Goal: Transaction & Acquisition: Book appointment/travel/reservation

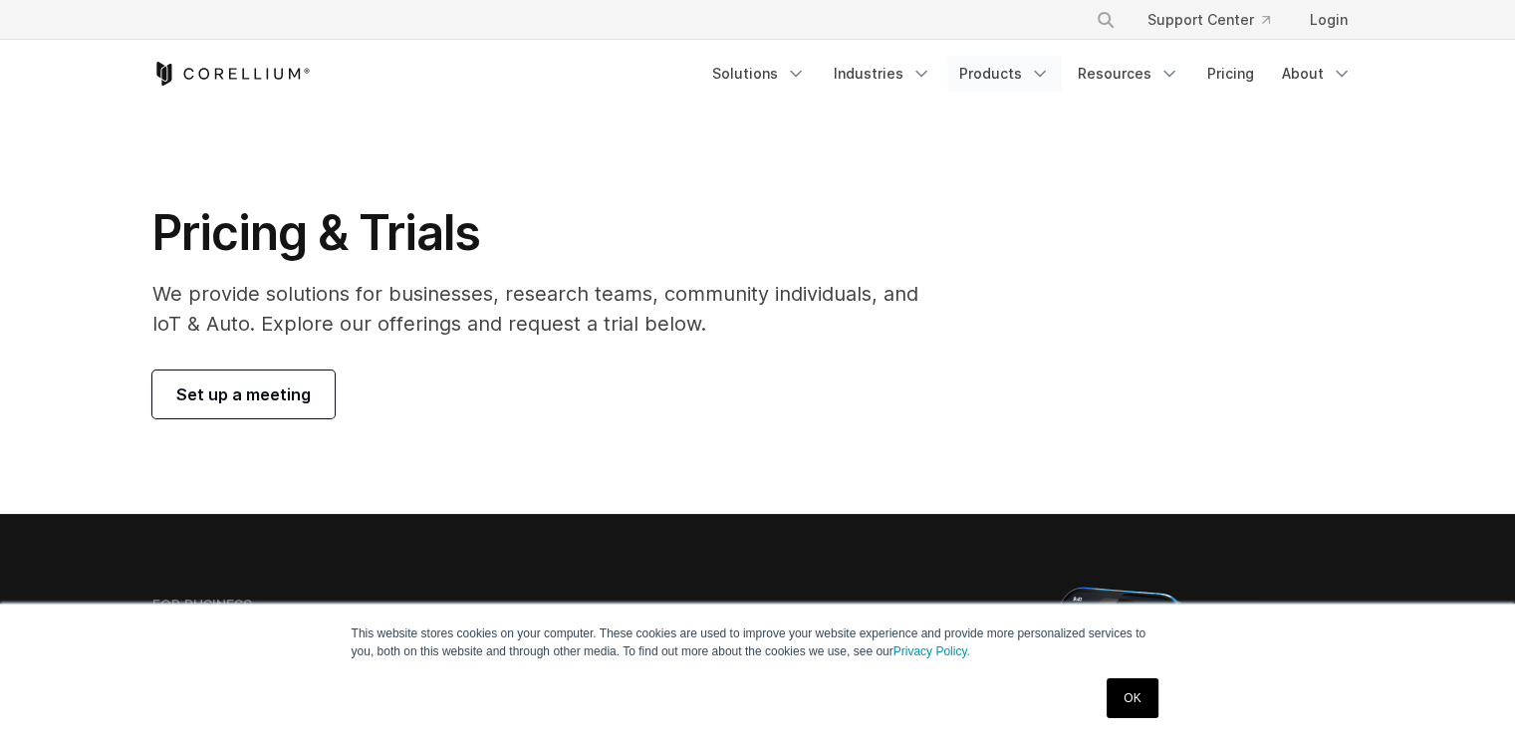
click at [1018, 71] on link "Products" at bounding box center [1004, 74] width 115 height 36
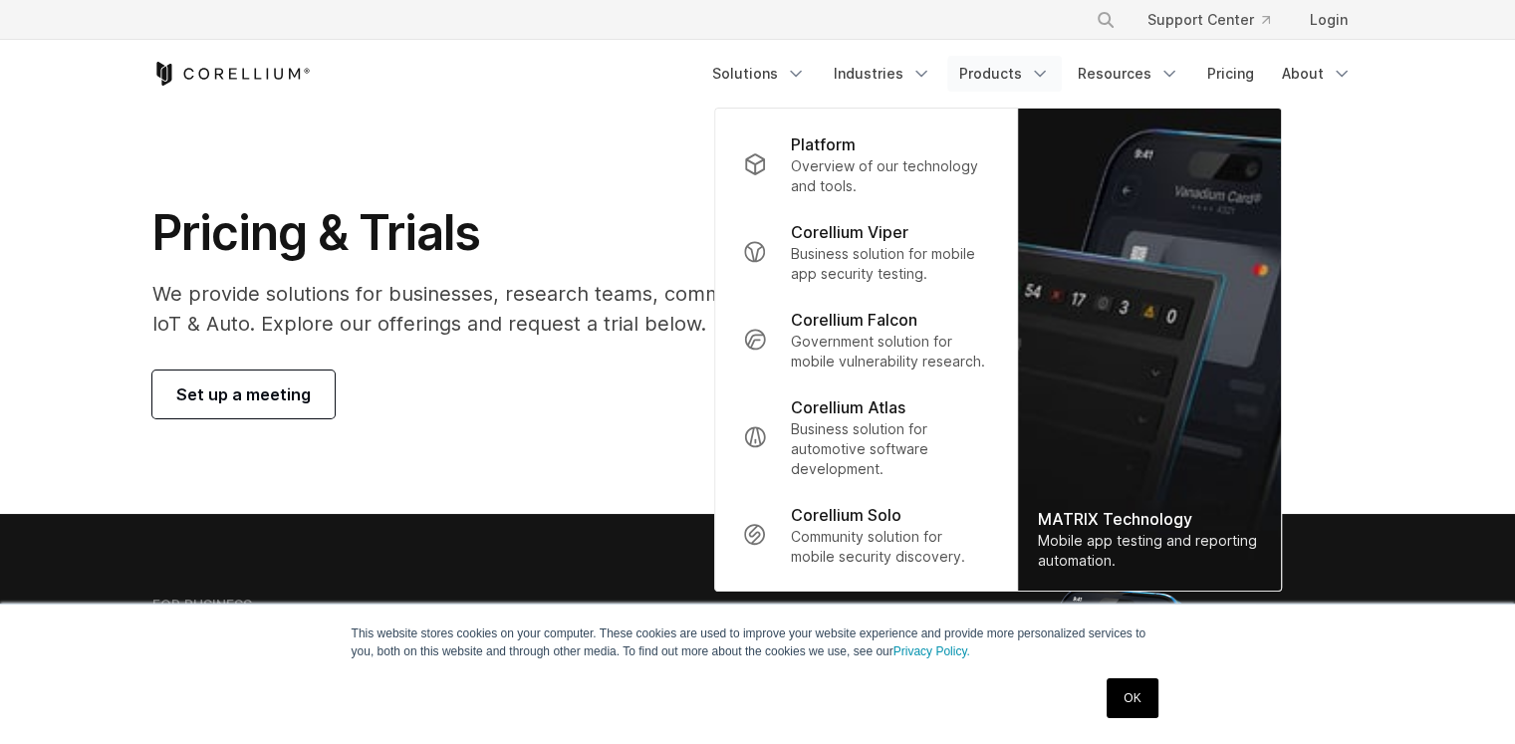
click at [665, 165] on section "Pricing & Trials We provide solutions for businesses, research teams, community…" at bounding box center [757, 311] width 1515 height 406
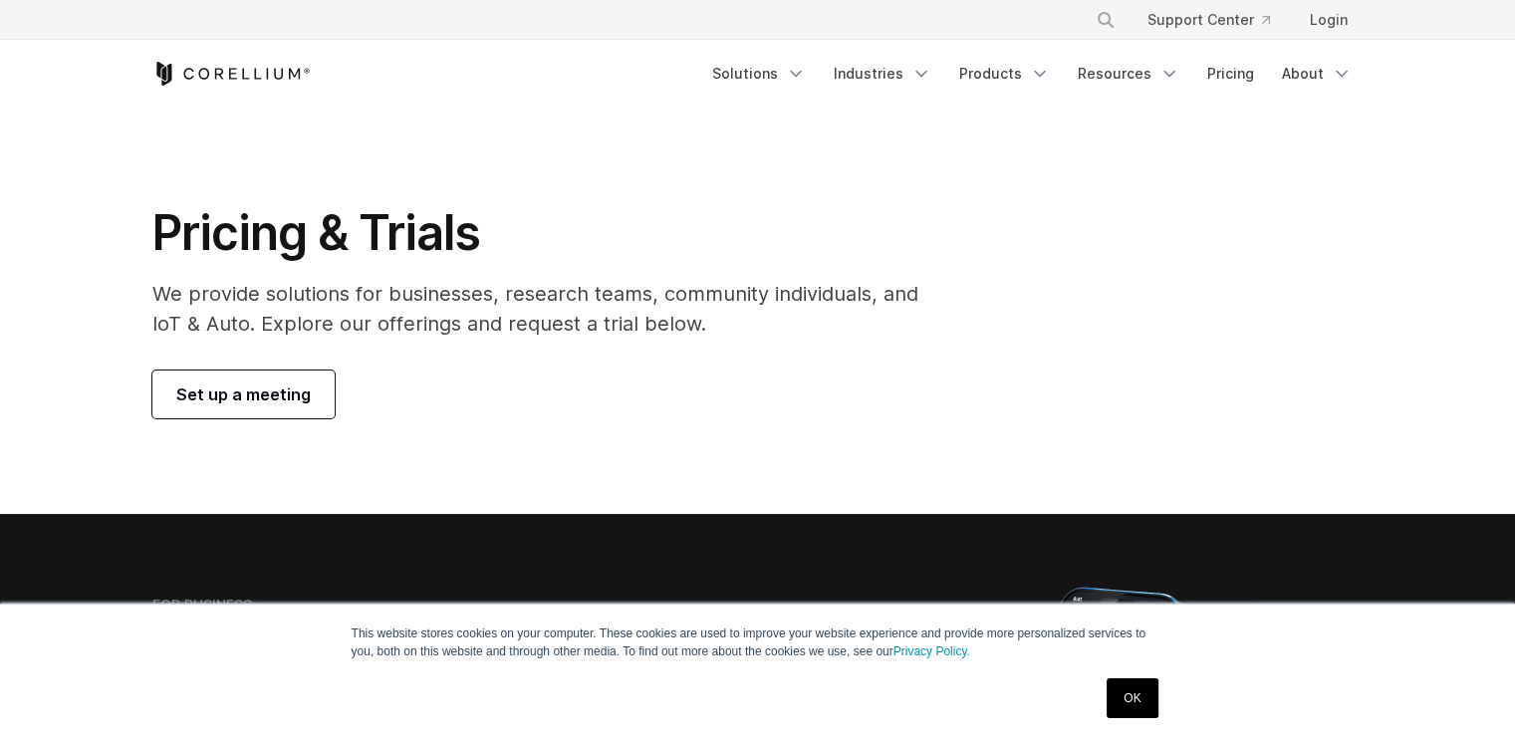
click at [270, 403] on span "Set up a meeting" at bounding box center [243, 394] width 134 height 24
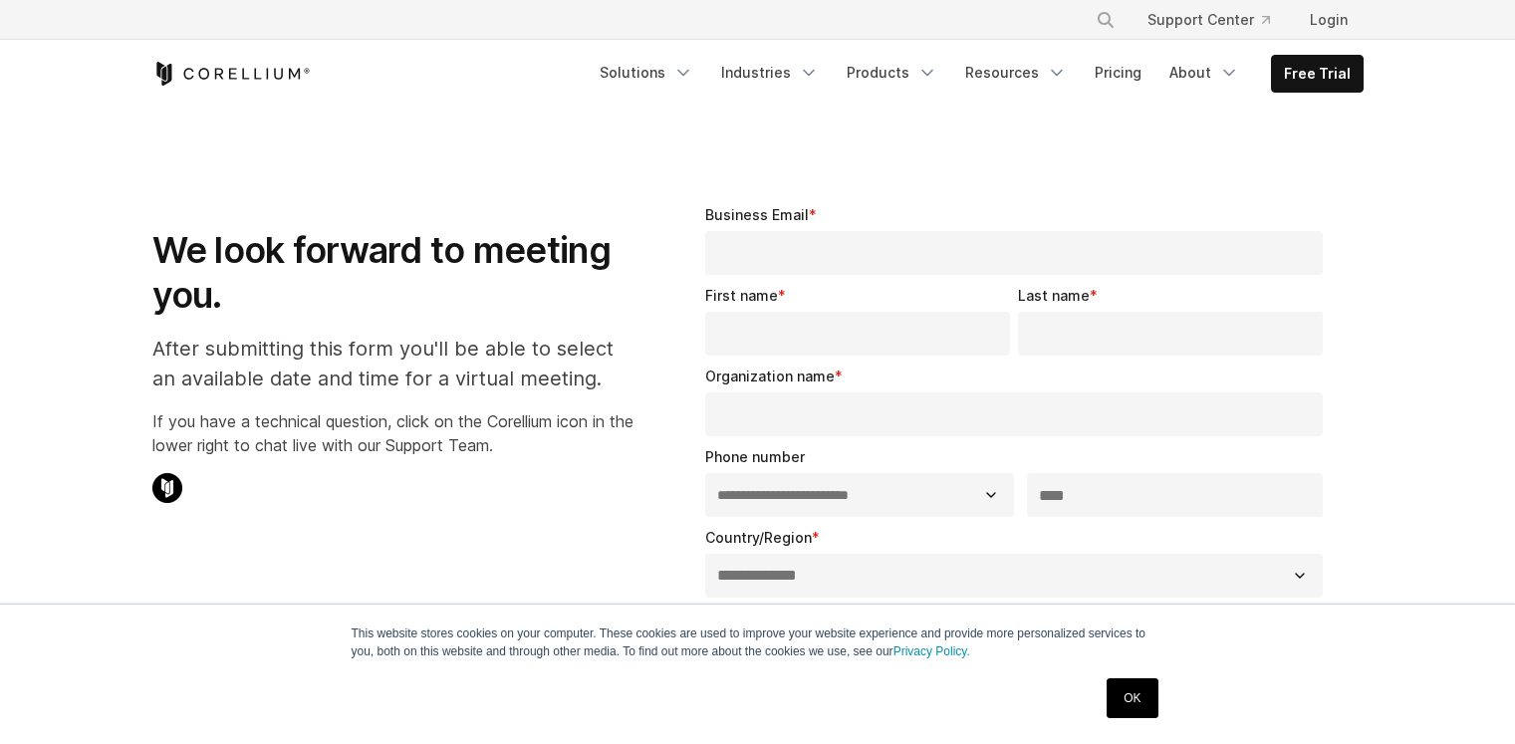
select select "**"
